Goal: Task Accomplishment & Management: Manage account settings

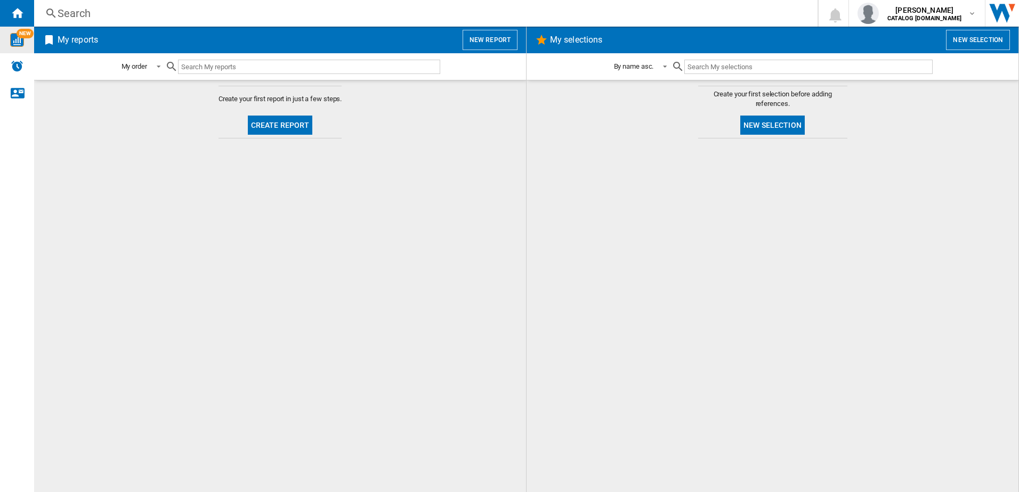
click at [13, 40] on img "WiseCard" at bounding box center [17, 40] width 14 height 14
click at [929, 11] on span "[PERSON_NAME]" at bounding box center [924, 10] width 74 height 11
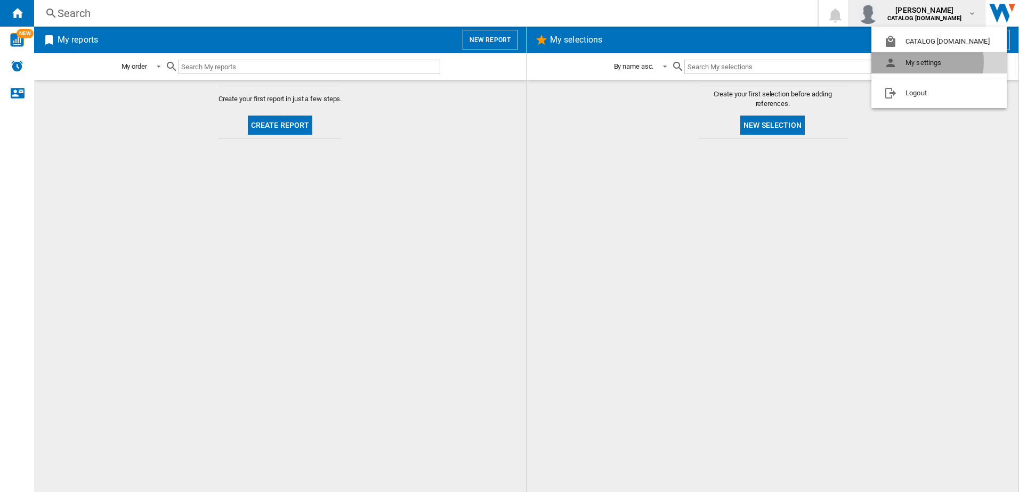
click at [918, 62] on button "My settings" at bounding box center [938, 62] width 135 height 21
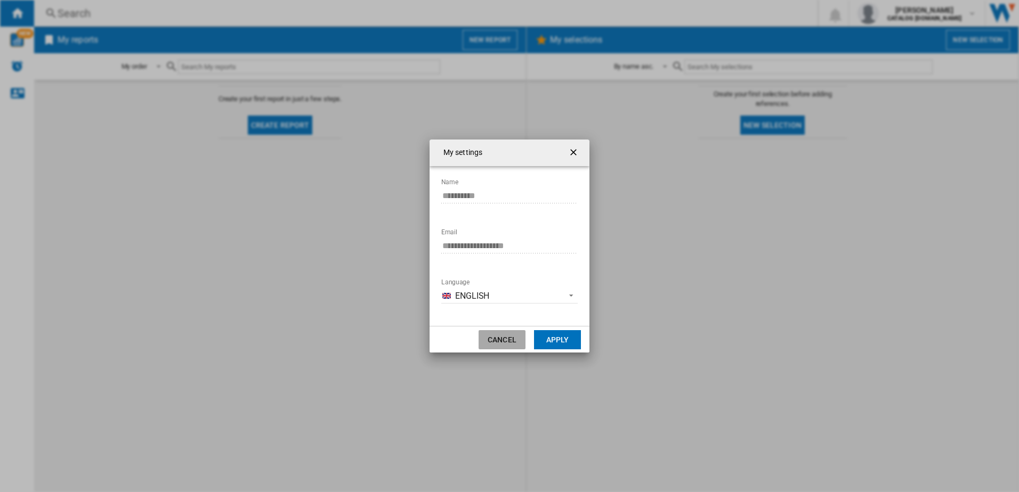
click at [506, 343] on button "Cancel" at bounding box center [502, 339] width 47 height 19
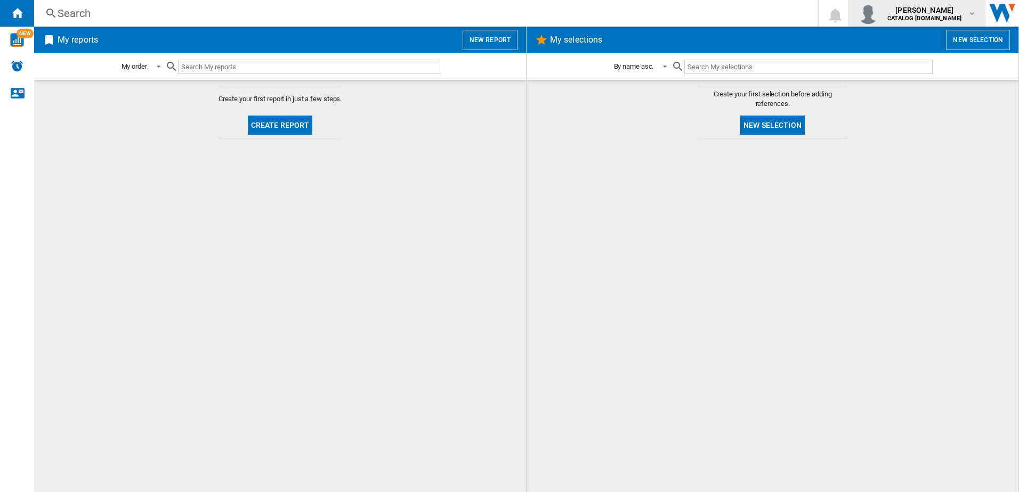
click at [970, 11] on md-icon "button" at bounding box center [972, 13] width 9 height 9
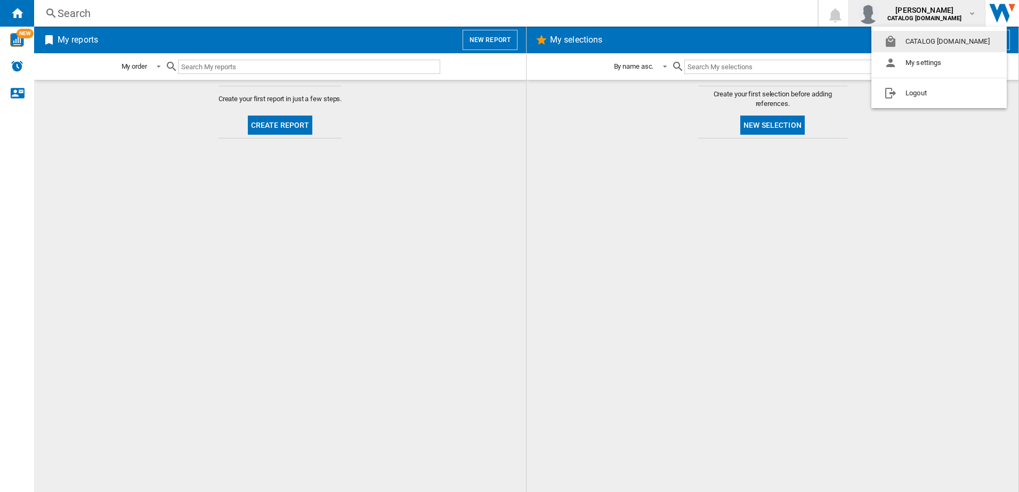
click at [974, 12] on md-backdrop at bounding box center [509, 246] width 1019 height 492
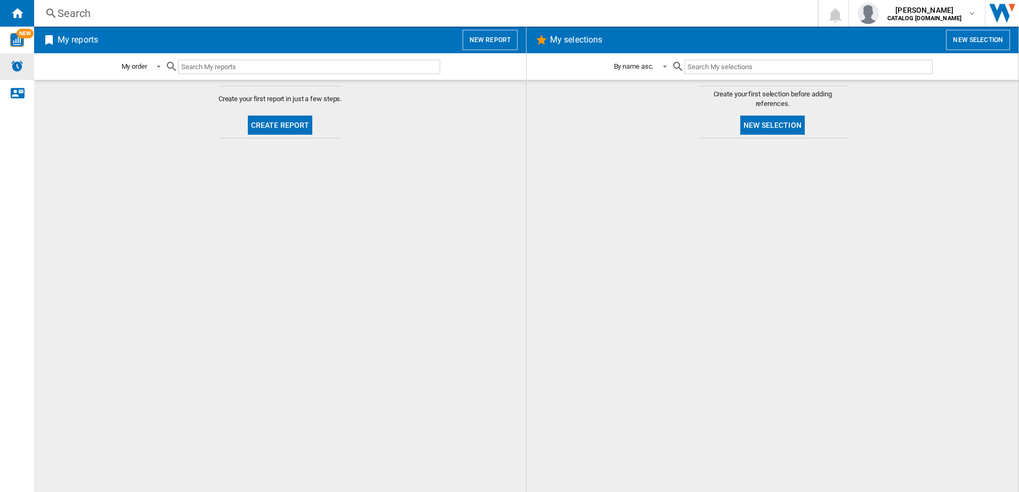
click at [9, 67] on div "Alerts" at bounding box center [17, 66] width 34 height 27
